Goal: Information Seeking & Learning: Learn about a topic

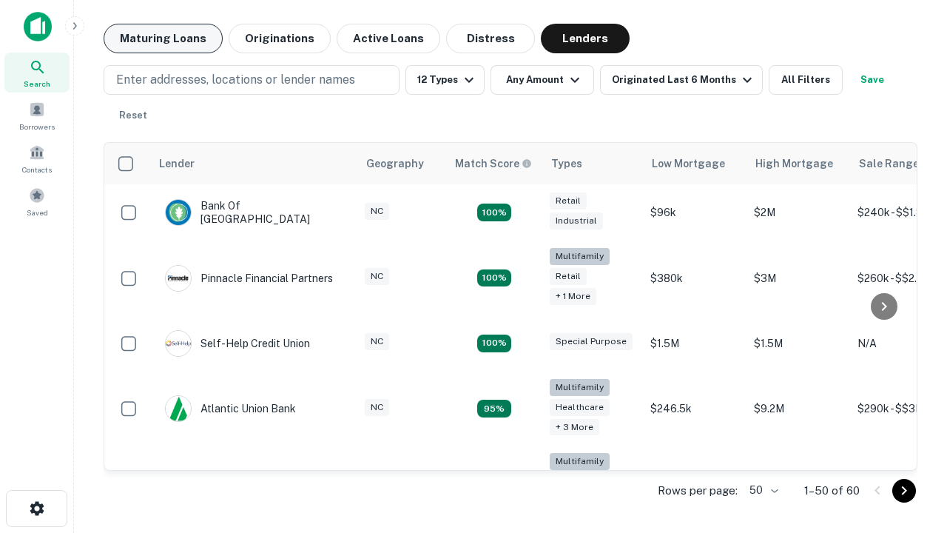
click at [163, 38] on button "Maturing Loans" at bounding box center [163, 39] width 119 height 30
